Goal: Task Accomplishment & Management: Manage account settings

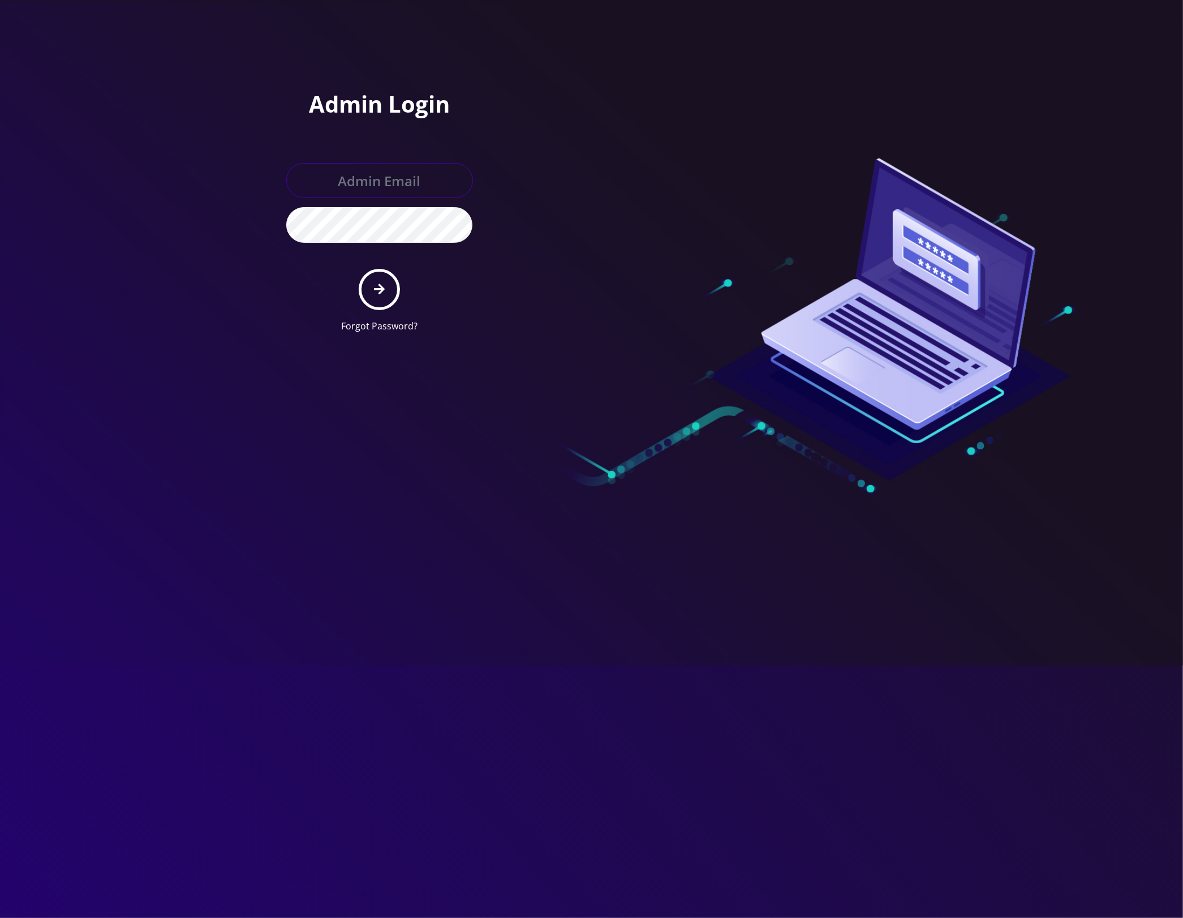
click at [419, 181] on input "text" at bounding box center [379, 180] width 187 height 35
click at [427, 186] on input "admin" at bounding box center [379, 180] width 187 height 35
click at [368, 187] on input "admin" at bounding box center [379, 180] width 187 height 35
click at [579, 210] on div "Admin Login admin Forgot Password?" at bounding box center [430, 171] width 323 height 342
drag, startPoint x: 436, startPoint y: 184, endPoint x: 217, endPoint y: 183, distance: 219.0
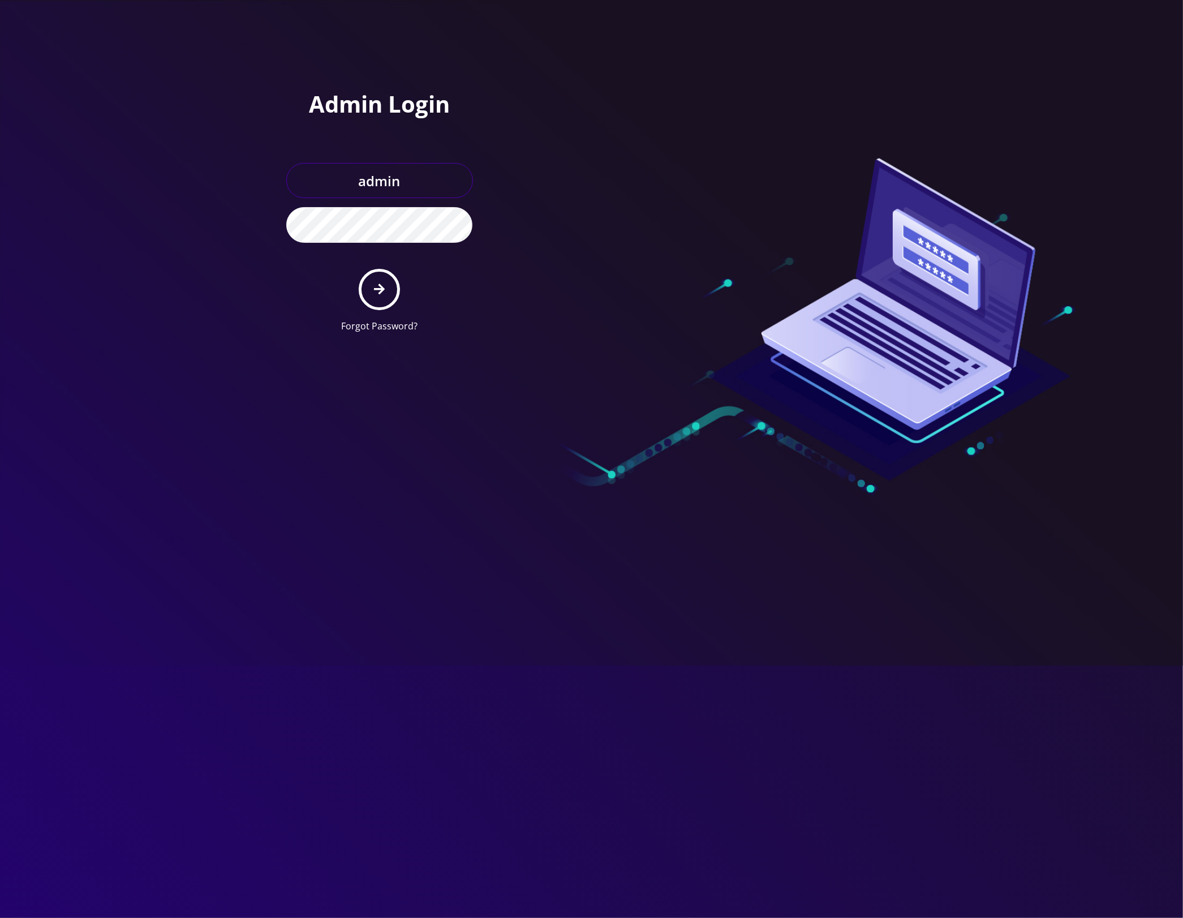
click at [221, 183] on div "Admin Login admin Forgot Password?" at bounding box center [591, 171] width 1183 height 342
paste input "[EMAIL_ADDRESS][DOMAIN_NAME]"
type input "[EMAIL_ADDRESS][DOMAIN_NAME]"
click at [519, 179] on div "Admin Login [EMAIL_ADDRESS][DOMAIN_NAME] Forgot Password?" at bounding box center [430, 171] width 323 height 342
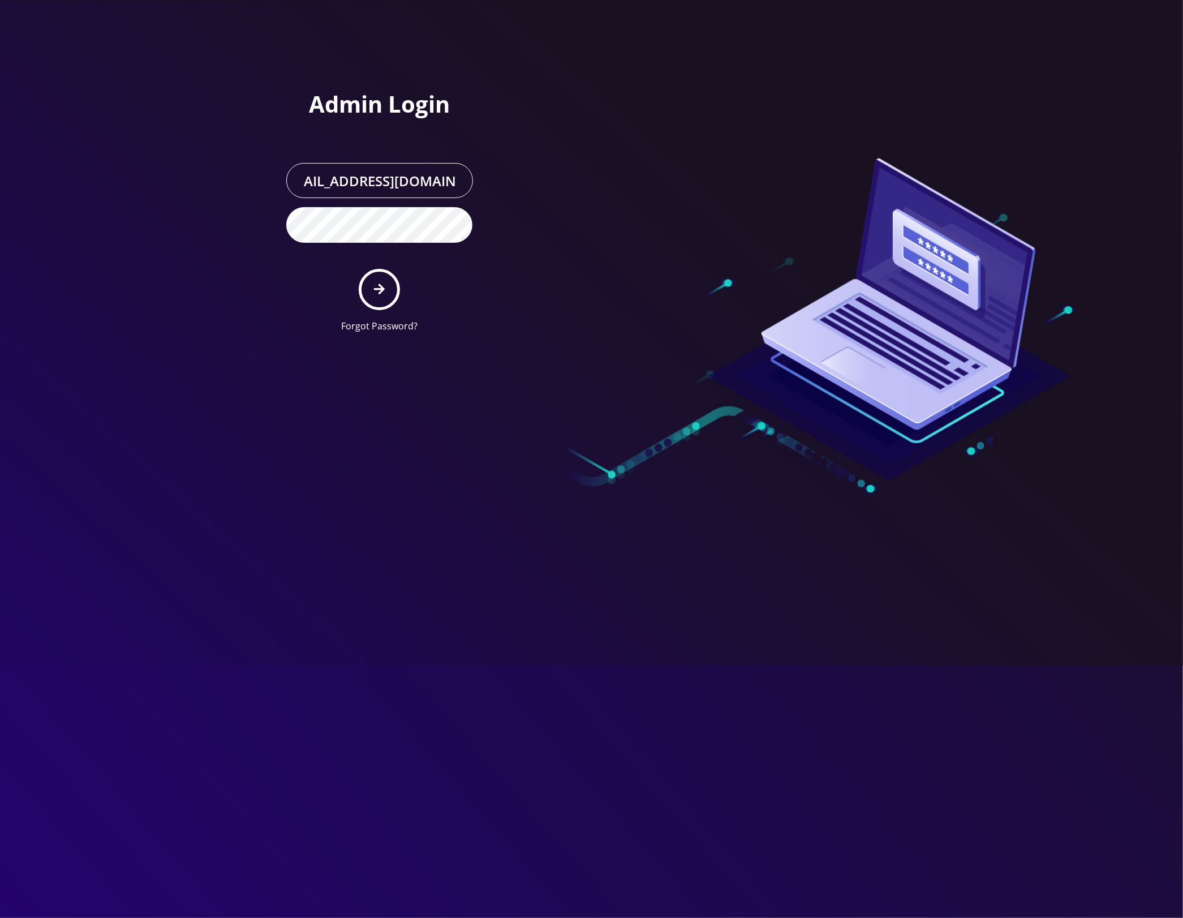
scroll to position [0, 0]
click at [380, 292] on icon "submit" at bounding box center [379, 289] width 11 height 12
